Goal: Task Accomplishment & Management: Manage account settings

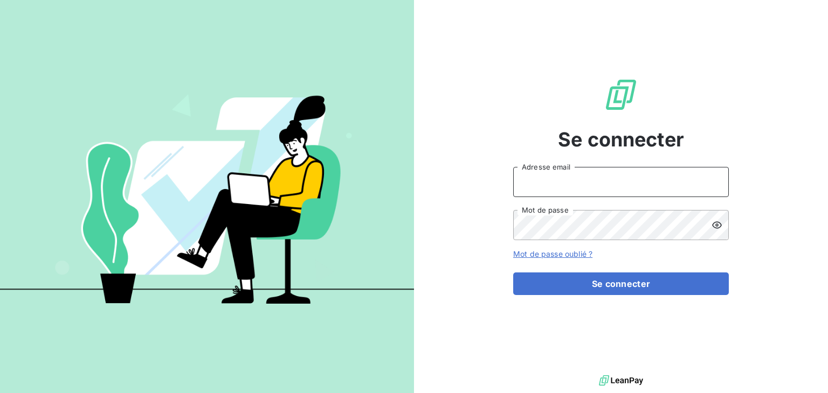
type input "[EMAIL_ADDRESS][DOMAIN_NAME]"
click at [617, 296] on div "Se connecter [EMAIL_ADDRESS][DOMAIN_NAME] Adresse email Mot de passe Mot de pas…" at bounding box center [621, 186] width 216 height 373
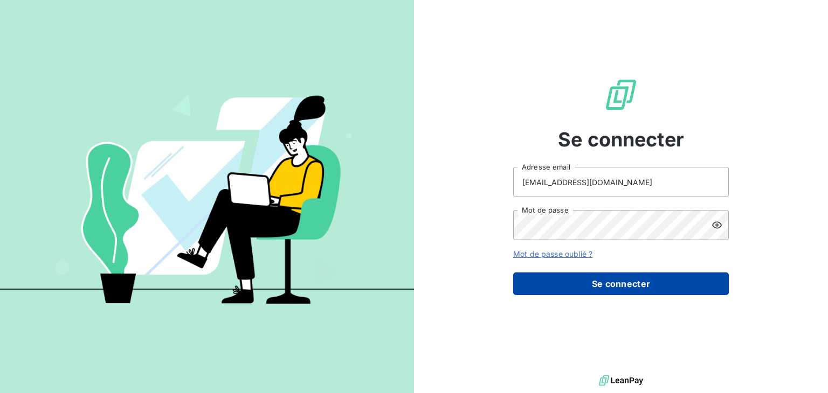
click at [619, 290] on button "Se connecter" at bounding box center [621, 284] width 216 height 23
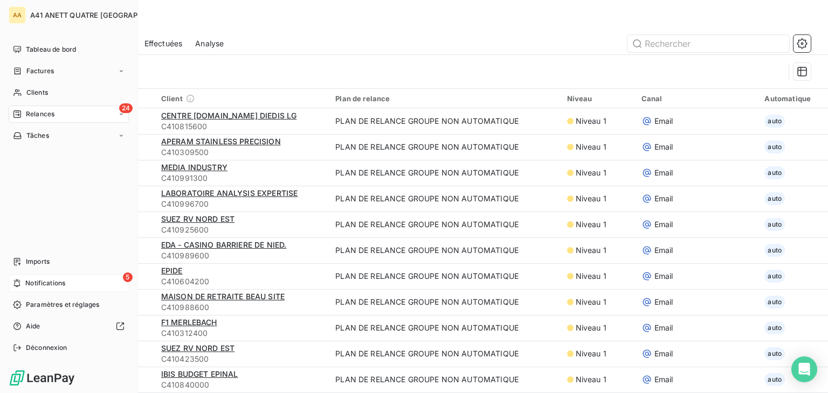
click at [22, 282] on div "5 Notifications" at bounding box center [69, 283] width 120 height 17
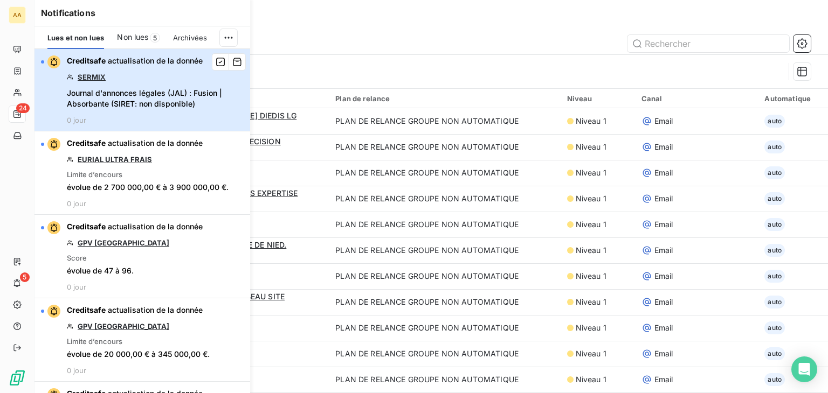
click at [45, 61] on div "button" at bounding box center [50, 62] width 19 height 13
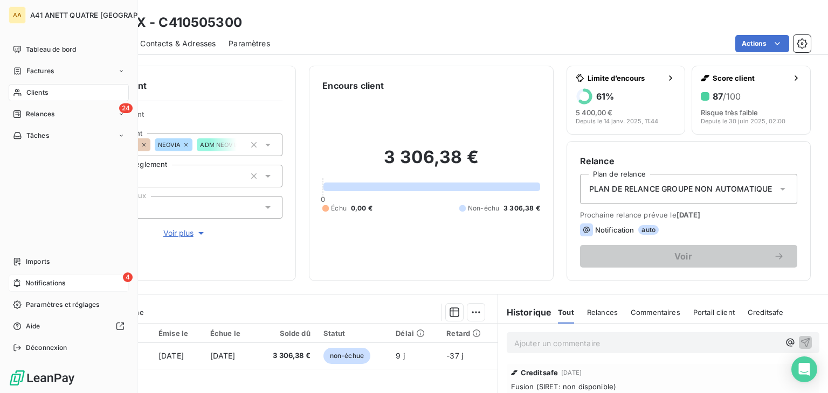
click at [66, 281] on div "4 Notifications" at bounding box center [69, 283] width 120 height 17
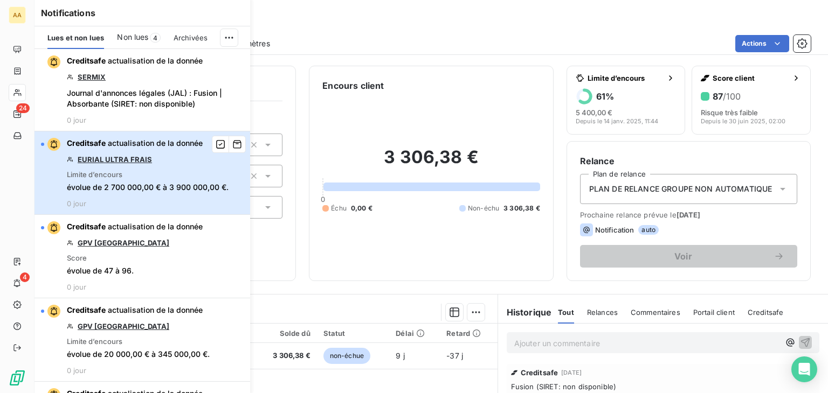
click at [43, 144] on div "button" at bounding box center [42, 144] width 3 height 3
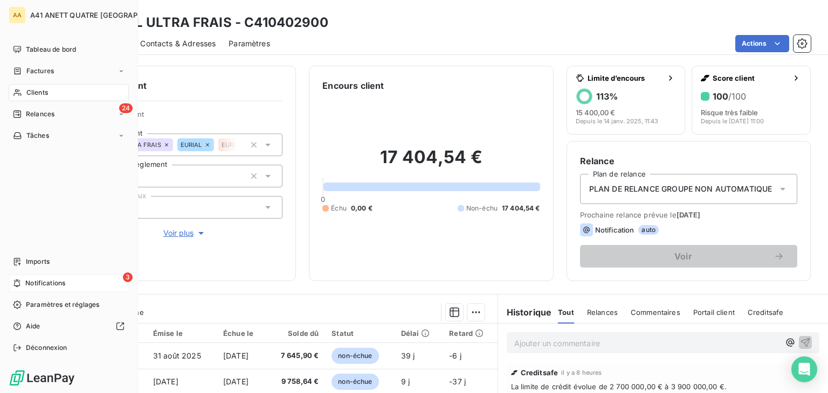
click at [32, 283] on span "Notifications" at bounding box center [45, 284] width 40 height 10
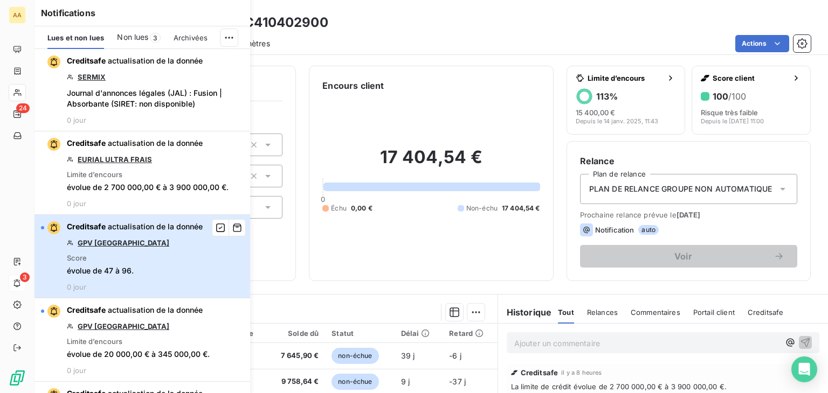
click at [45, 227] on div "button" at bounding box center [50, 228] width 19 height 13
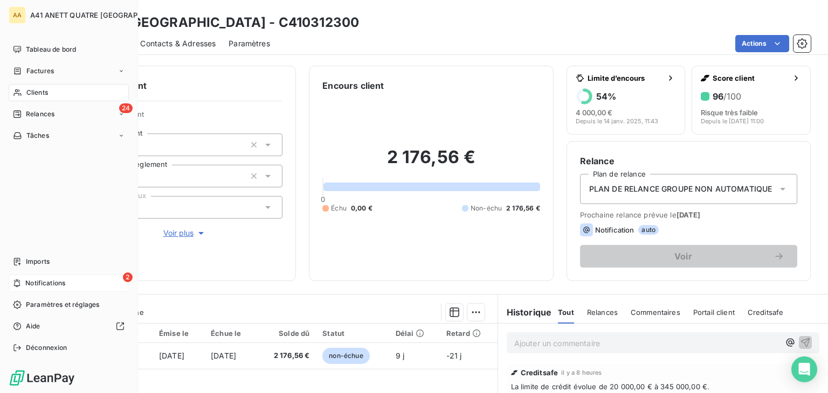
click at [32, 283] on span "Notifications" at bounding box center [45, 284] width 40 height 10
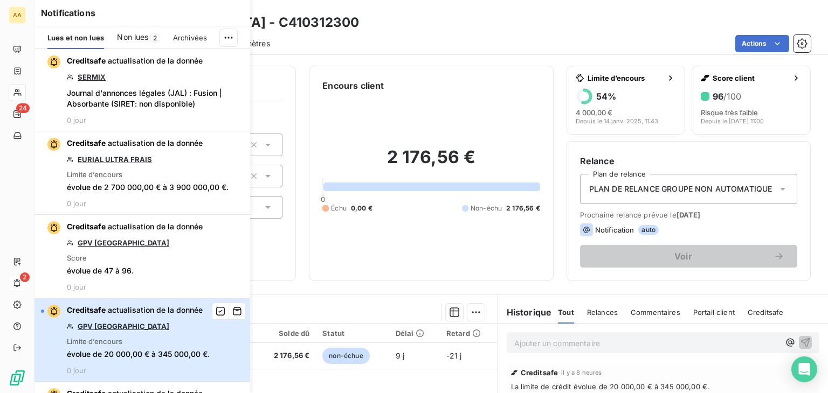
click at [46, 311] on div "button" at bounding box center [50, 311] width 19 height 13
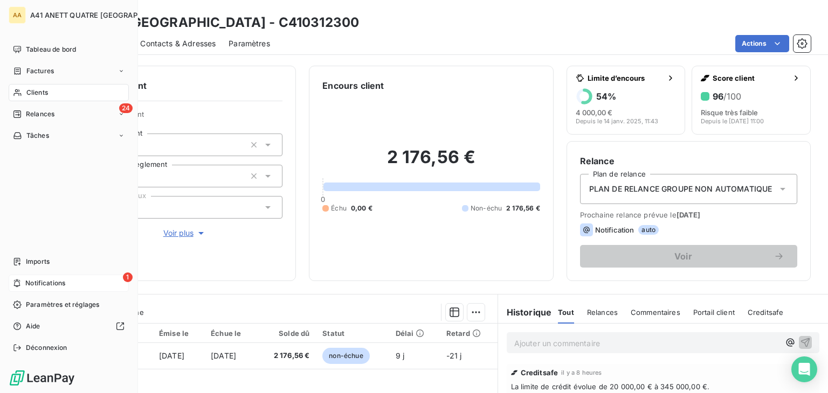
click at [25, 281] on span "Notifications" at bounding box center [45, 284] width 40 height 10
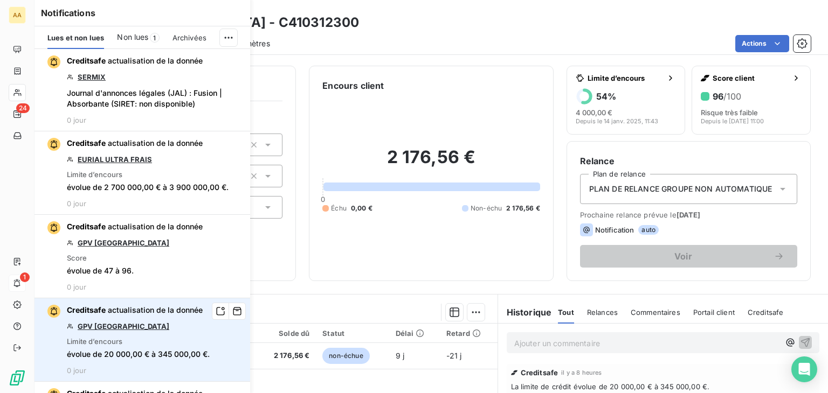
scroll to position [54, 0]
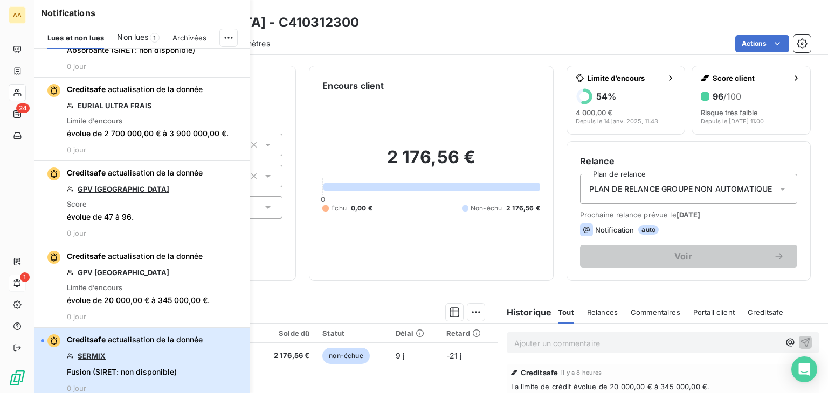
click at [42, 340] on div "button" at bounding box center [42, 341] width 3 height 3
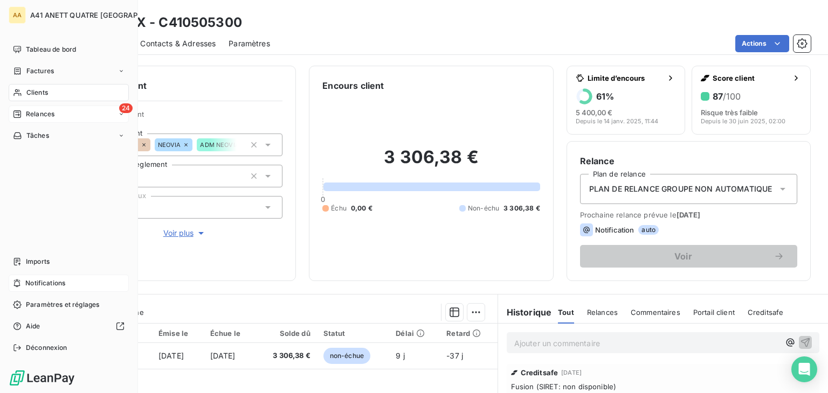
click at [33, 113] on span "Relances" at bounding box center [40, 114] width 29 height 10
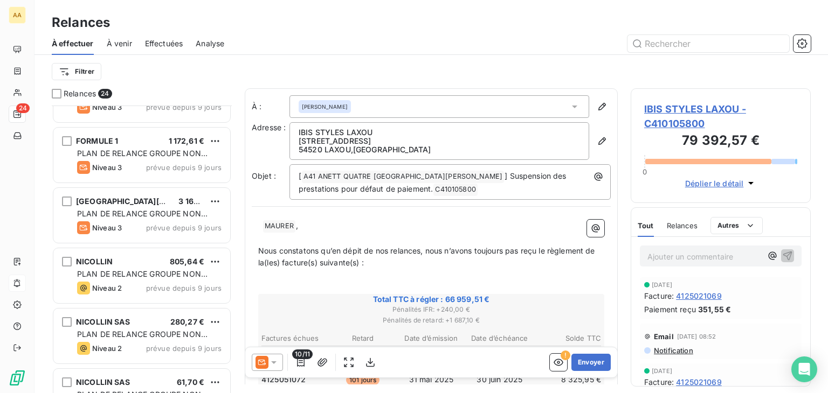
scroll to position [647, 0]
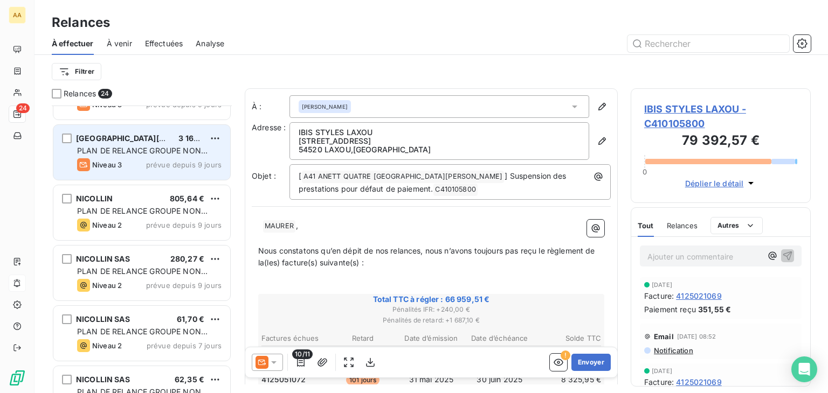
click at [165, 140] on div "HOTEL F1 [PERSON_NAME] 3 169,25 €" at bounding box center [149, 139] width 144 height 10
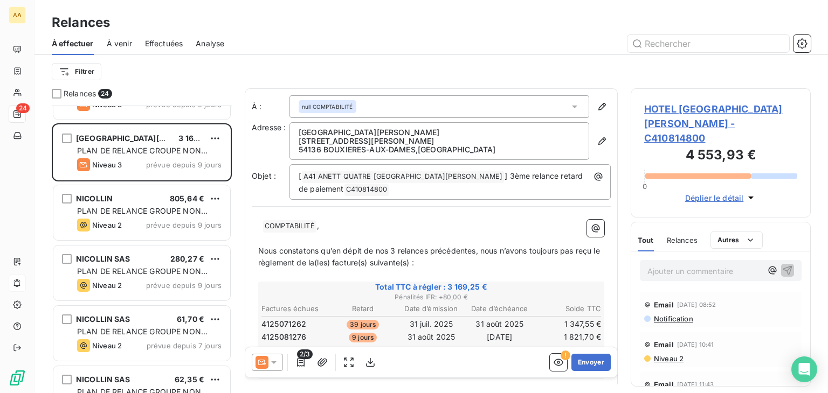
click at [573, 104] on div "null COMPTABILITÉ" at bounding box center [439, 106] width 300 height 23
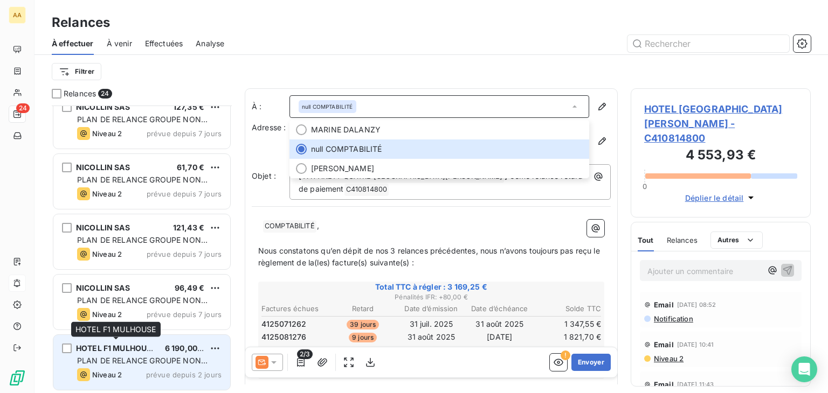
click at [115, 346] on span "HOTEL F1 MULHOUSE" at bounding box center [116, 348] width 81 height 9
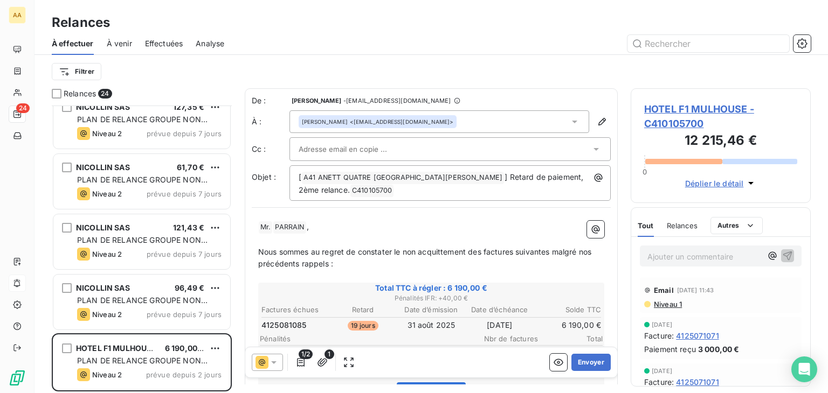
click at [571, 121] on icon at bounding box center [574, 121] width 11 height 11
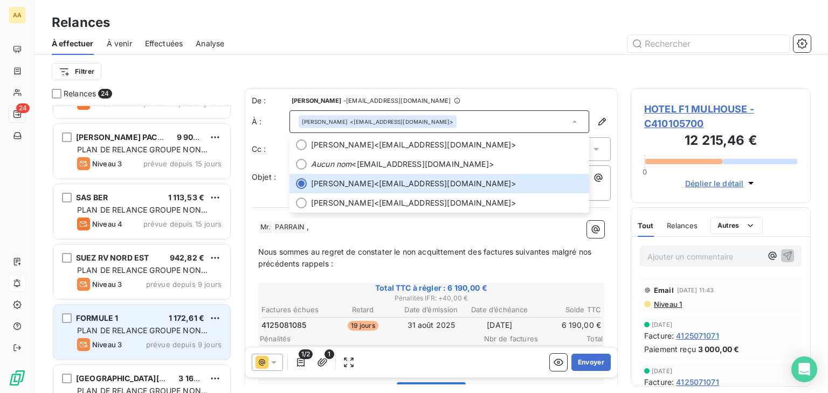
scroll to position [352, 0]
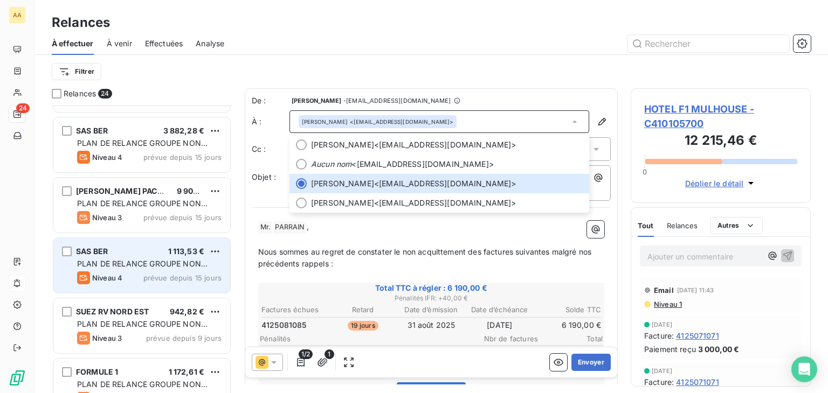
click at [147, 268] on div "PLAN DE RELANCE GROUPE NON AUTOMATIQUE" at bounding box center [149, 264] width 144 height 11
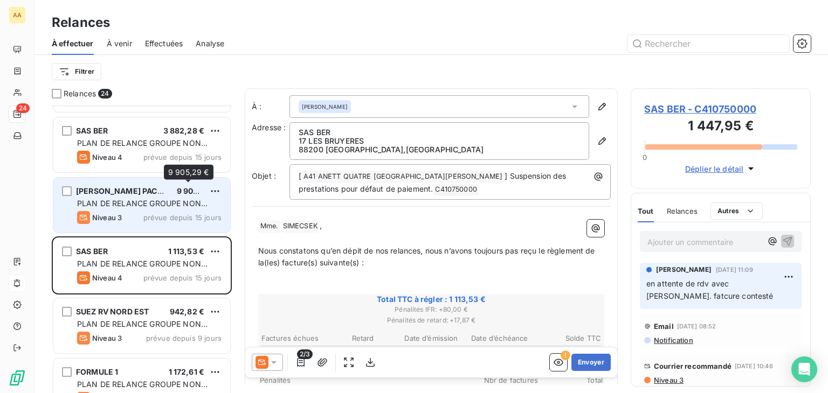
click at [182, 195] on span "9 905,29 €" at bounding box center [197, 190] width 41 height 9
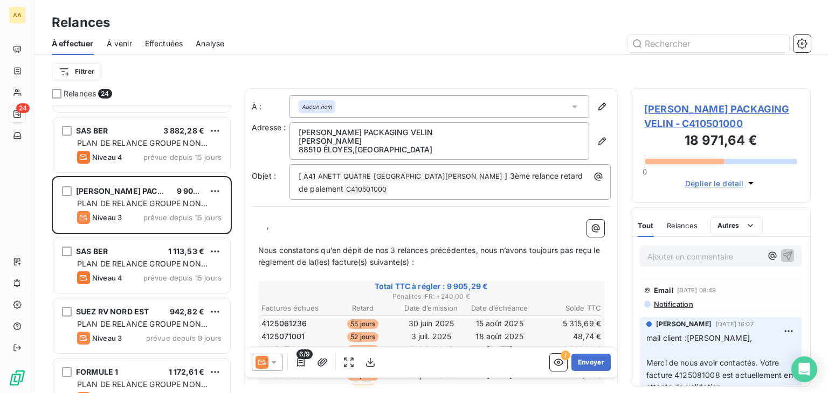
click at [572, 106] on icon at bounding box center [574, 107] width 5 height 3
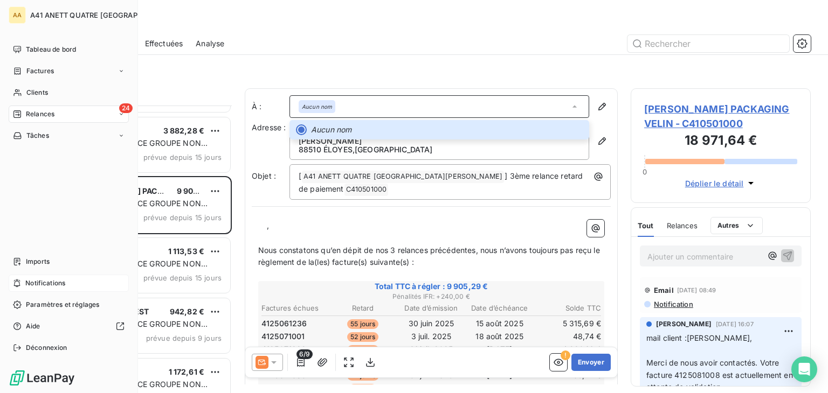
click at [44, 119] on span "Relances" at bounding box center [40, 114] width 29 height 10
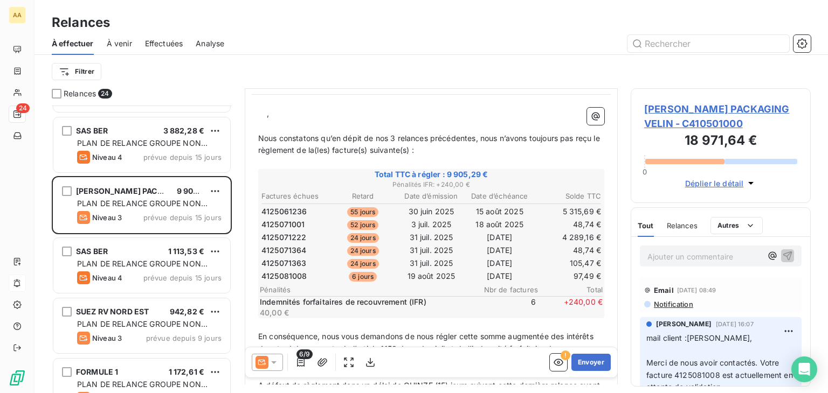
scroll to position [94, 0]
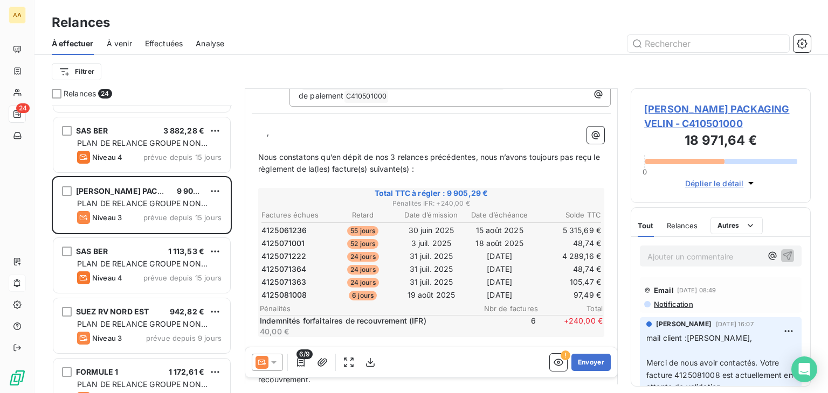
click at [496, 367] on div "6/9 ! Envoyer" at bounding box center [431, 363] width 372 height 30
click at [477, 338] on p "﻿" at bounding box center [431, 343] width 346 height 12
